Goal: Find specific page/section: Find specific page/section

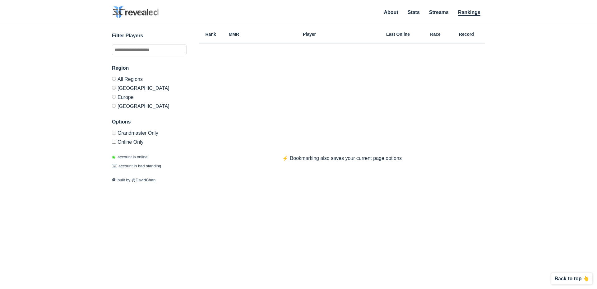
click at [124, 99] on label "Europe" at bounding box center [149, 96] width 75 height 9
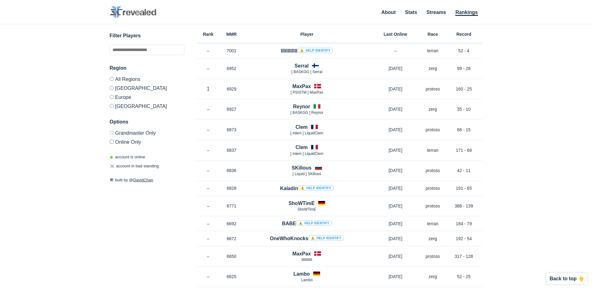
click at [124, 142] on label "Online Only" at bounding box center [147, 140] width 75 height 7
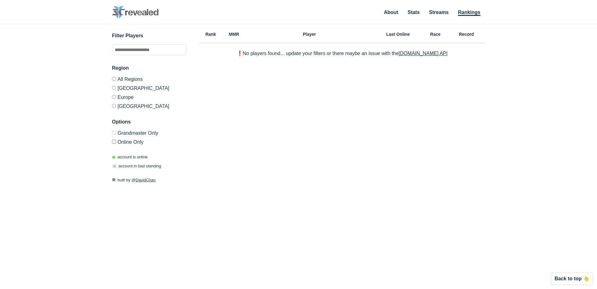
click at [130, 91] on label "[GEOGRAPHIC_DATA]" at bounding box center [149, 87] width 75 height 9
